Goal: Navigation & Orientation: Understand site structure

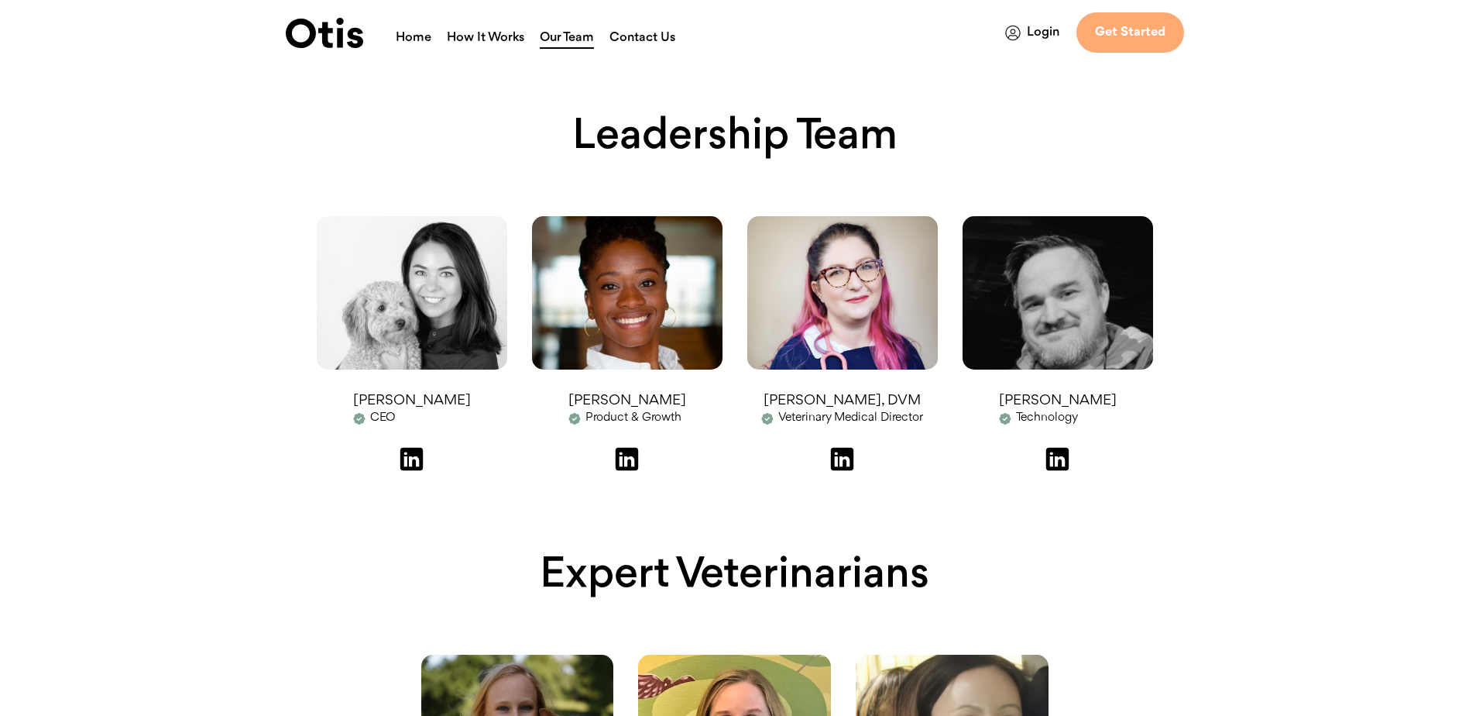
click at [472, 33] on link "How It Works" at bounding box center [485, 39] width 77 height 20
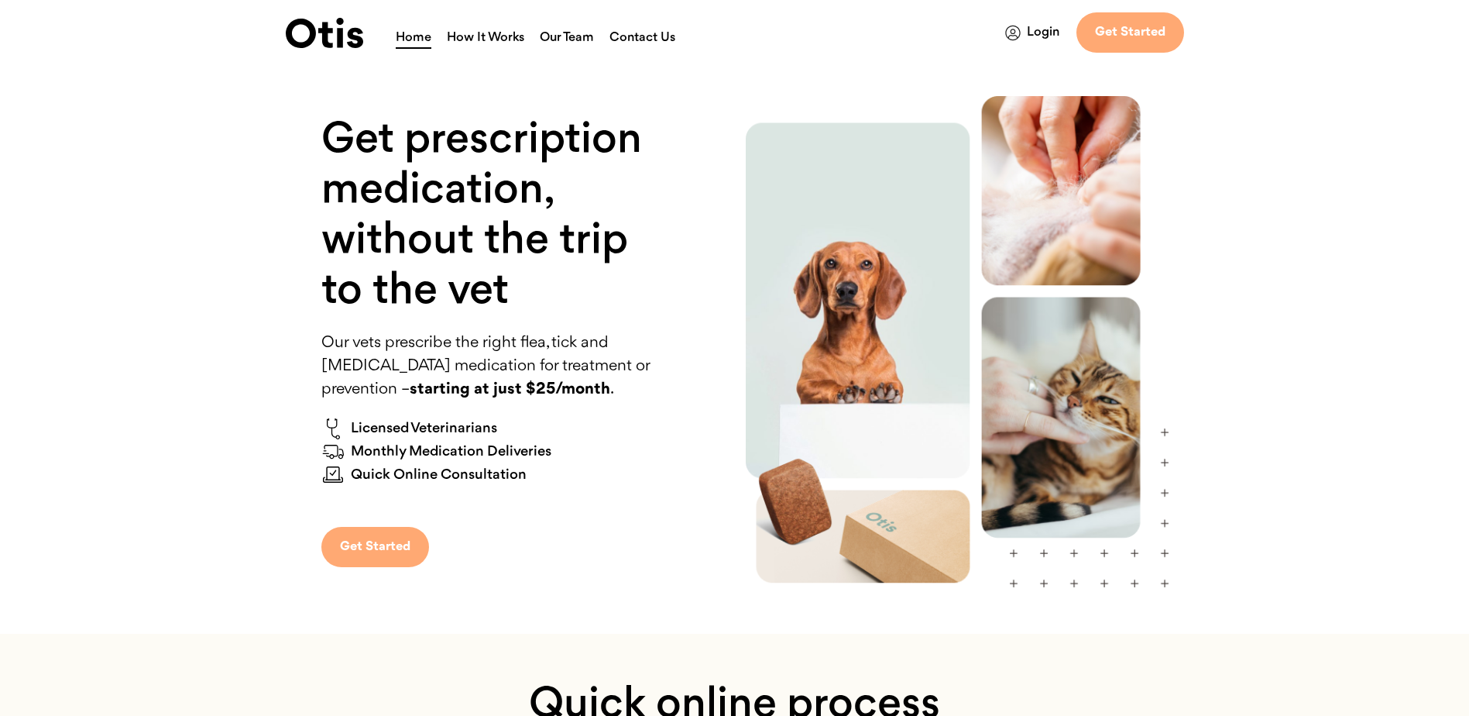
click at [346, 33] on img at bounding box center [324, 33] width 77 height 30
click at [329, 43] on img at bounding box center [324, 33] width 77 height 30
